Goal: Information Seeking & Learning: Learn about a topic

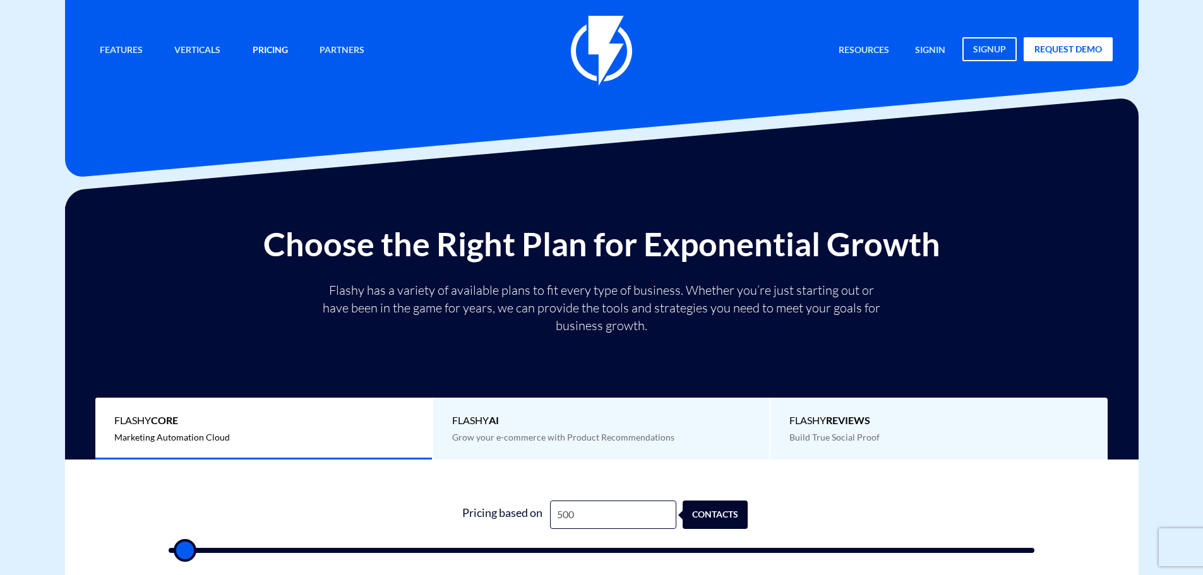
click at [273, 54] on link "Pricing" at bounding box center [270, 50] width 54 height 27
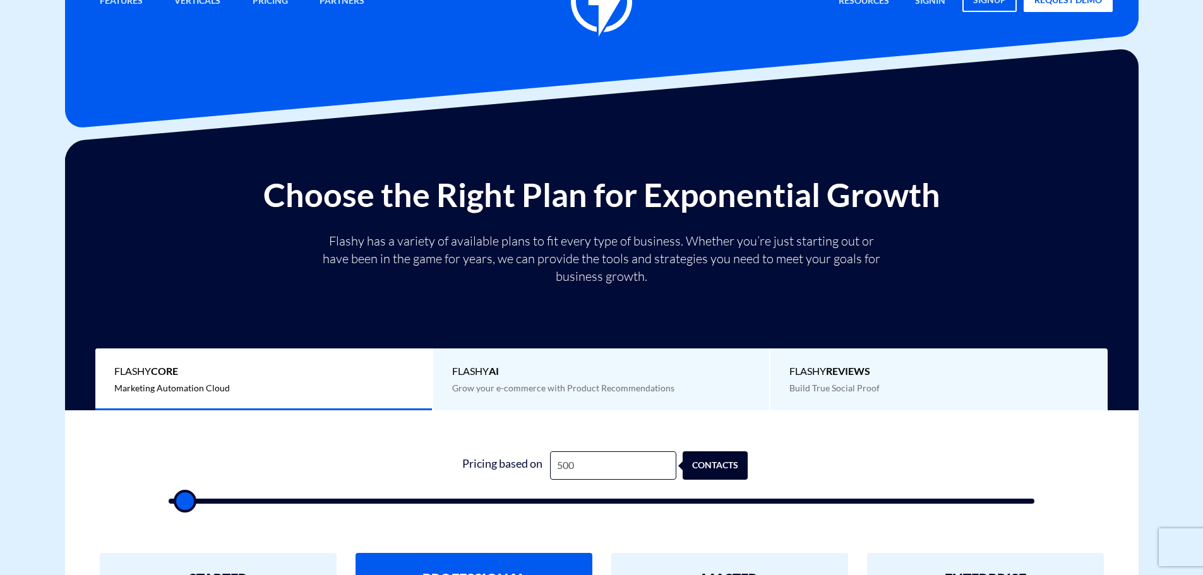
scroll to position [126, 0]
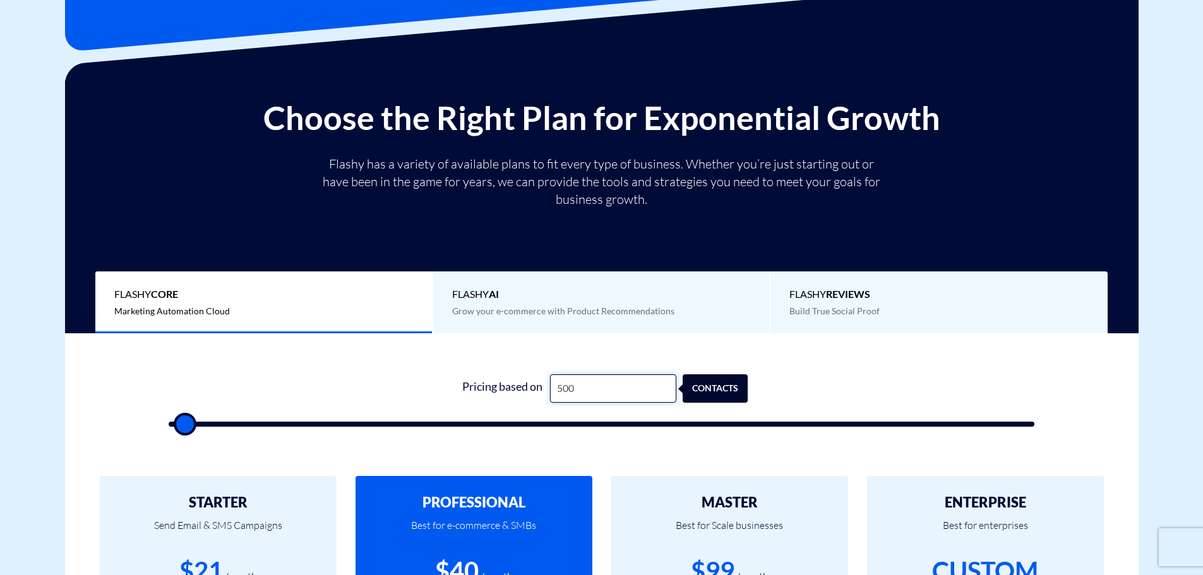
drag, startPoint x: 582, startPoint y: 388, endPoint x: 524, endPoint y: 393, distance: 58.3
click at [525, 393] on div "Pricing based on 500 contacts" at bounding box center [601, 388] width 292 height 28
type input "2"
type input "500"
type input "20"
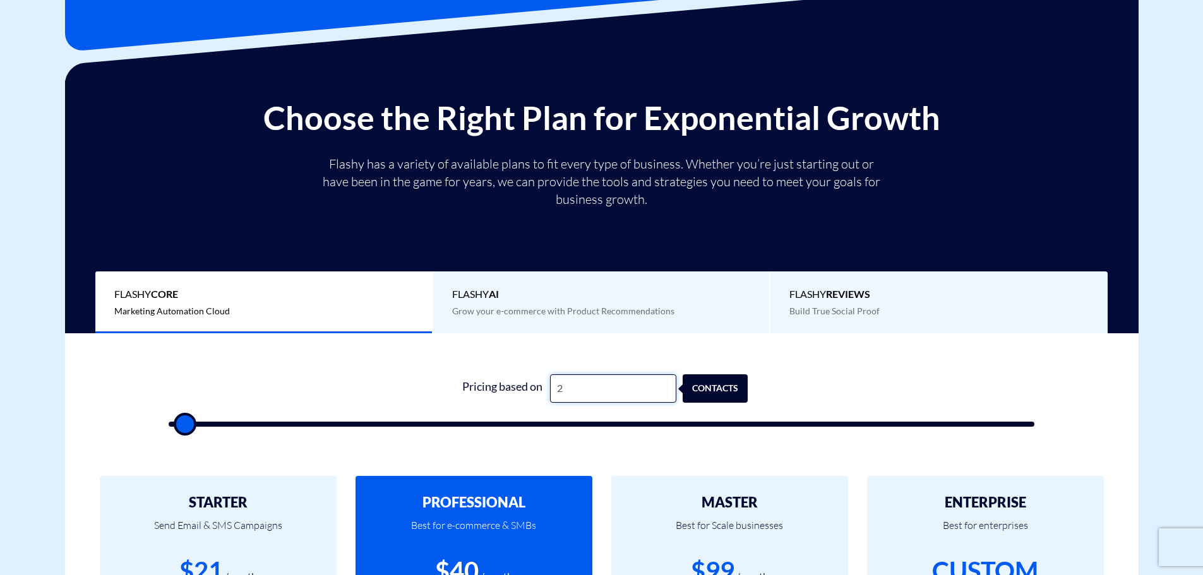
type input "500"
type input "200"
type input "500"
type input "2,000"
type input "2000"
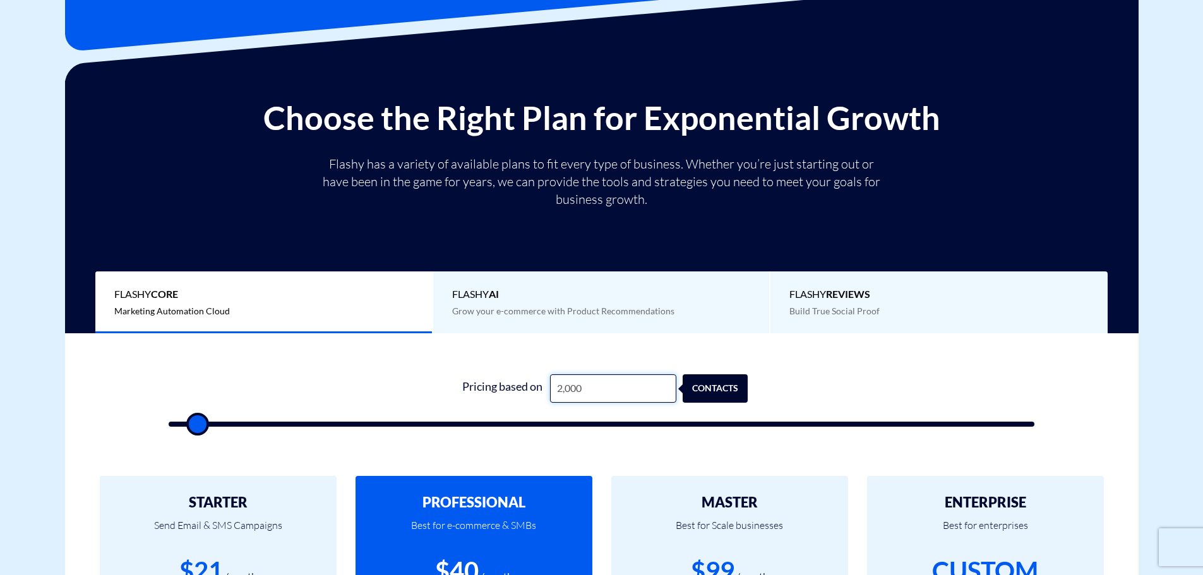
type input "20,000"
type input "20000"
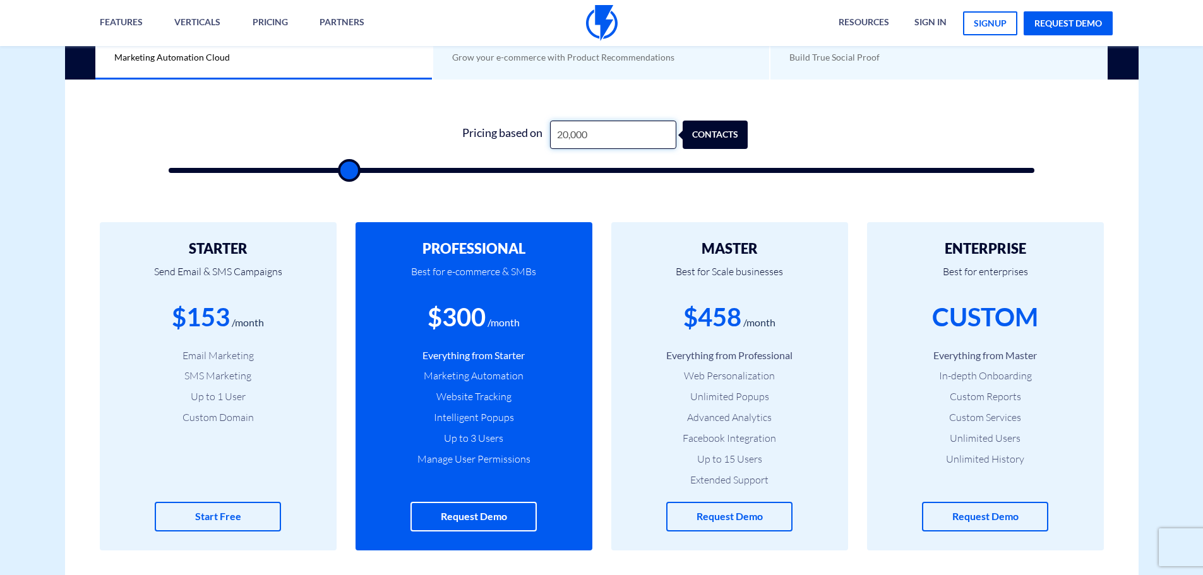
scroll to position [252, 0]
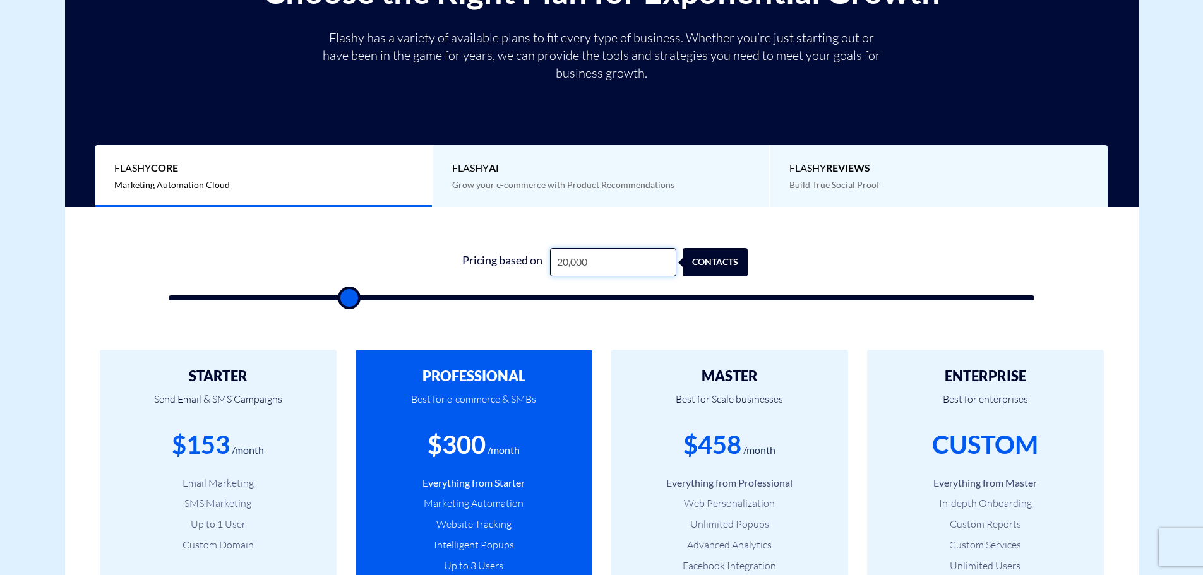
type input "20,000"
click at [720, 268] on div "contacts" at bounding box center [723, 262] width 65 height 28
click at [708, 263] on div "contacts" at bounding box center [735, 262] width 65 height 28
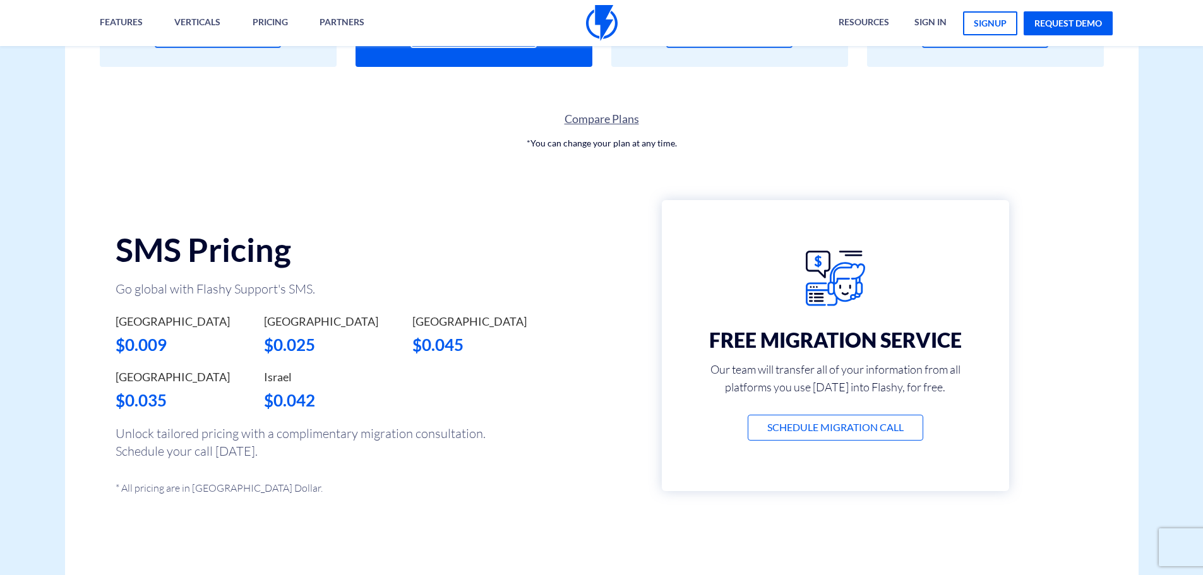
scroll to position [884, 0]
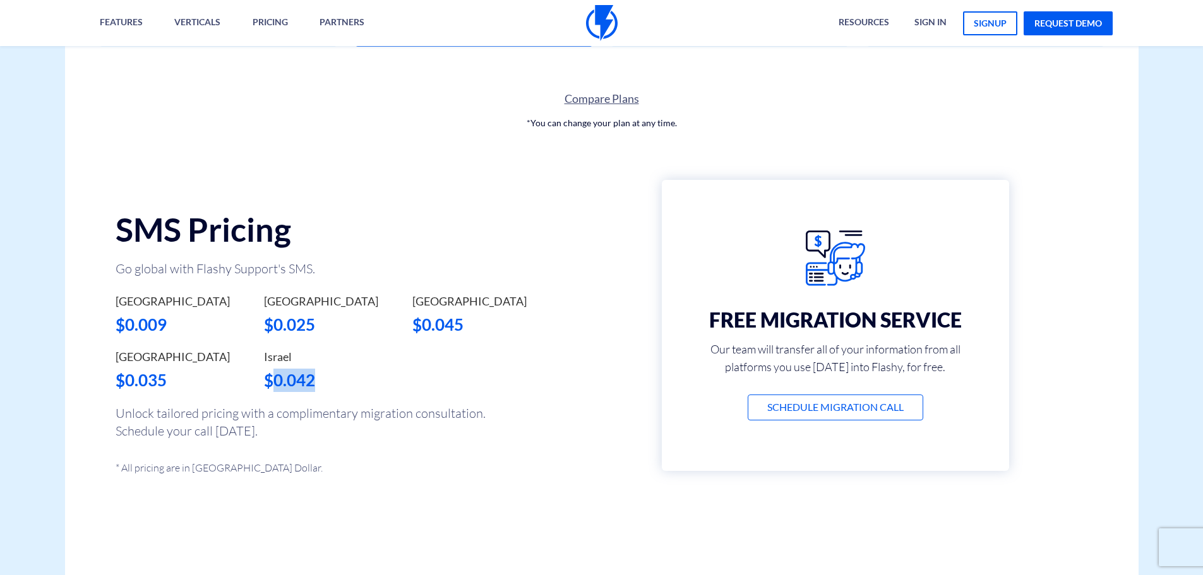
drag, startPoint x: 326, startPoint y: 386, endPoint x: 277, endPoint y: 383, distance: 49.3
click at [277, 383] on div "$0.042" at bounding box center [328, 380] width 129 height 23
copy div "0.042"
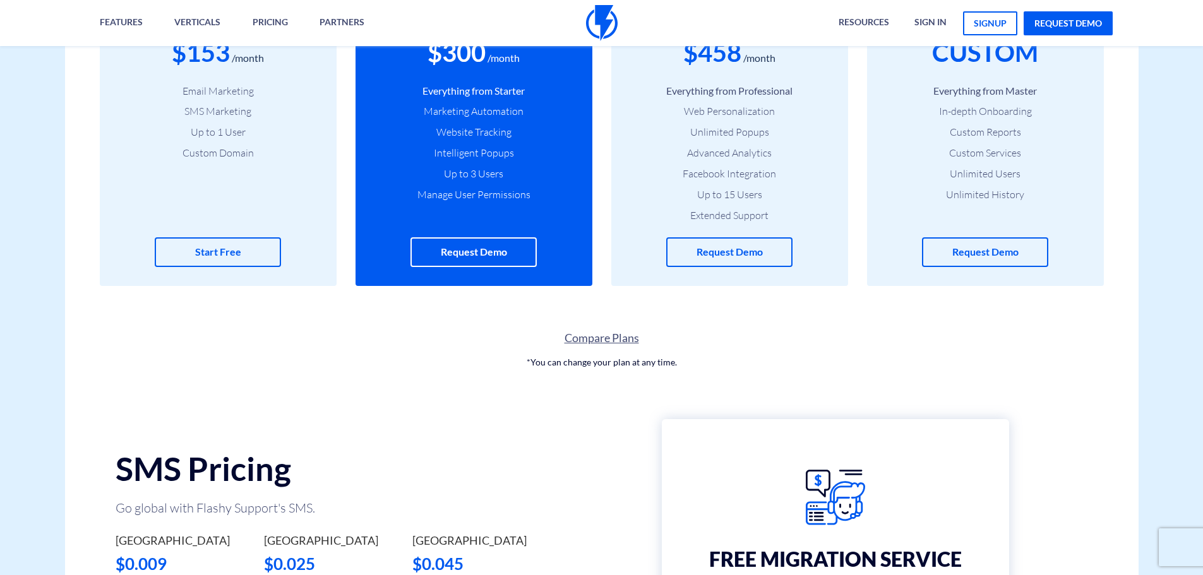
scroll to position [568, 0]
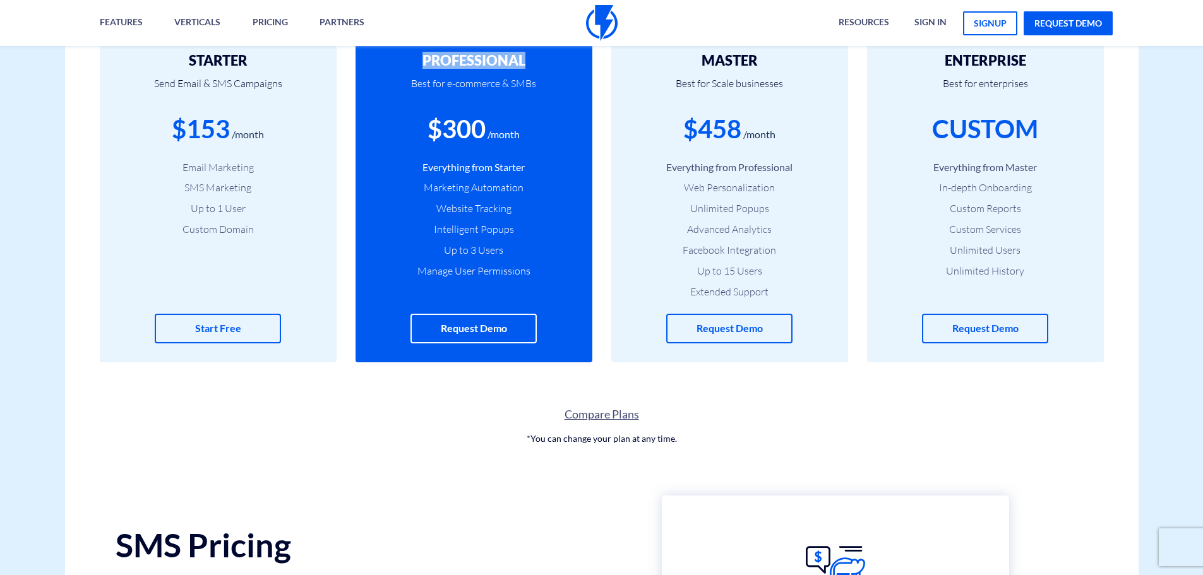
drag, startPoint x: 557, startPoint y: 62, endPoint x: 415, endPoint y: 57, distance: 142.1
click at [415, 57] on h2 "PROFESSIONAL" at bounding box center [473, 60] width 199 height 15
copy h2 "PROFESSIONAL"
